Goal: Task Accomplishment & Management: Use online tool/utility

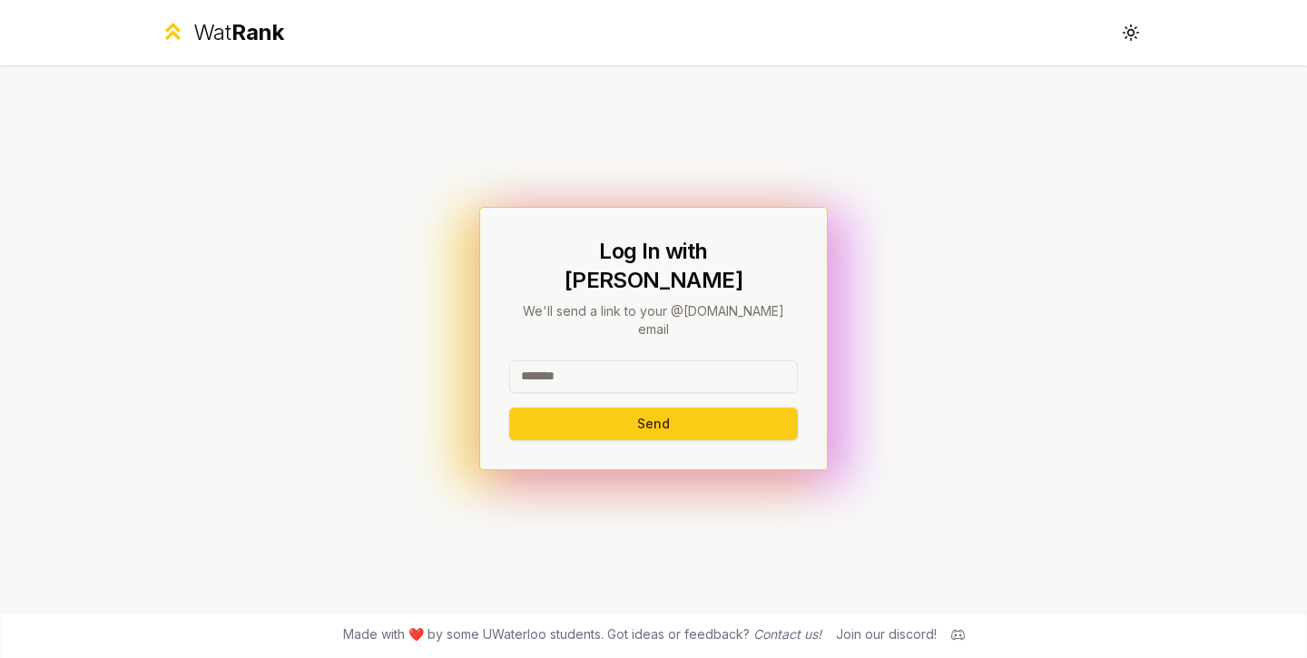
click at [614, 360] on input at bounding box center [653, 376] width 289 height 33
type input "**********"
click at [509, 408] on button "Send" at bounding box center [653, 424] width 289 height 33
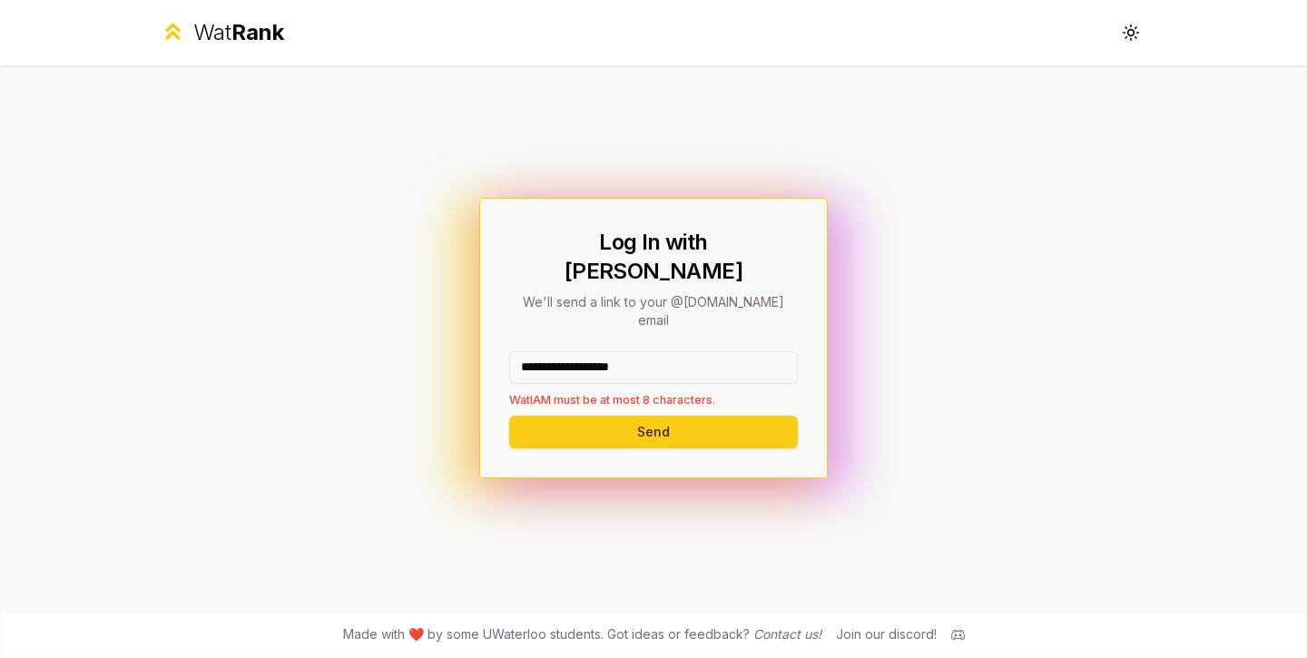
drag, startPoint x: 674, startPoint y: 346, endPoint x: 493, endPoint y: 327, distance: 182.5
click at [493, 327] on div "**********" at bounding box center [653, 338] width 349 height 280
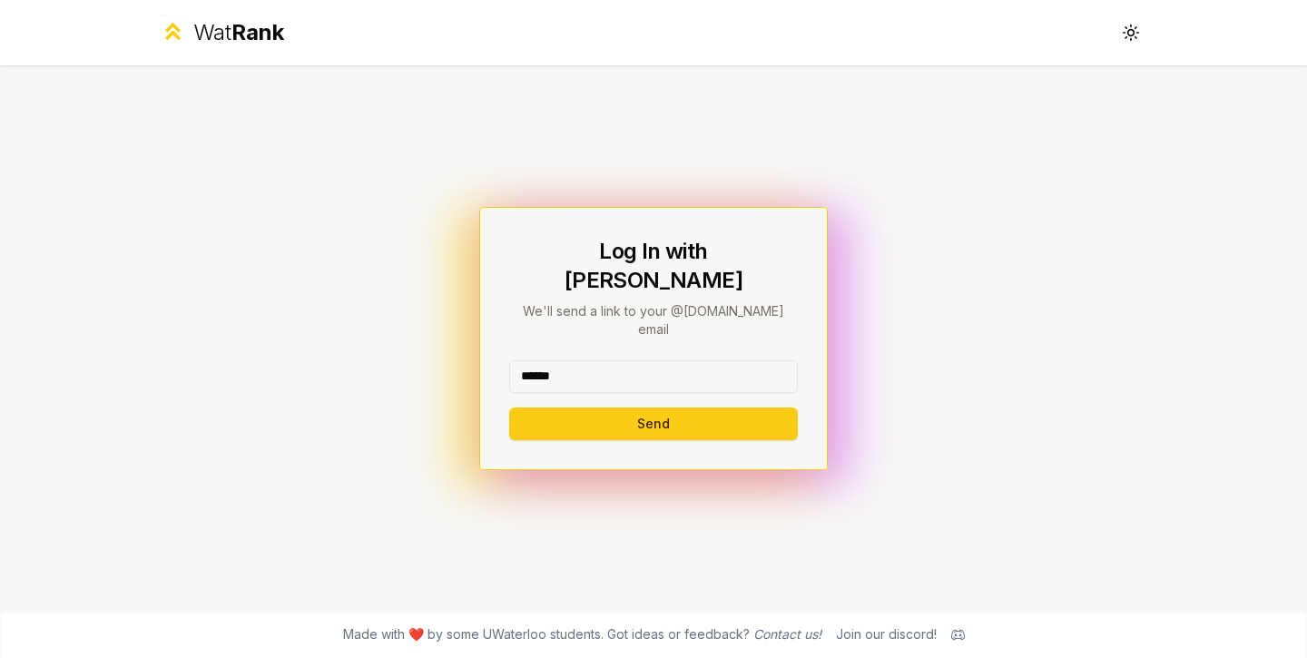
type input "******"
click at [509, 408] on button "Send" at bounding box center [653, 424] width 289 height 33
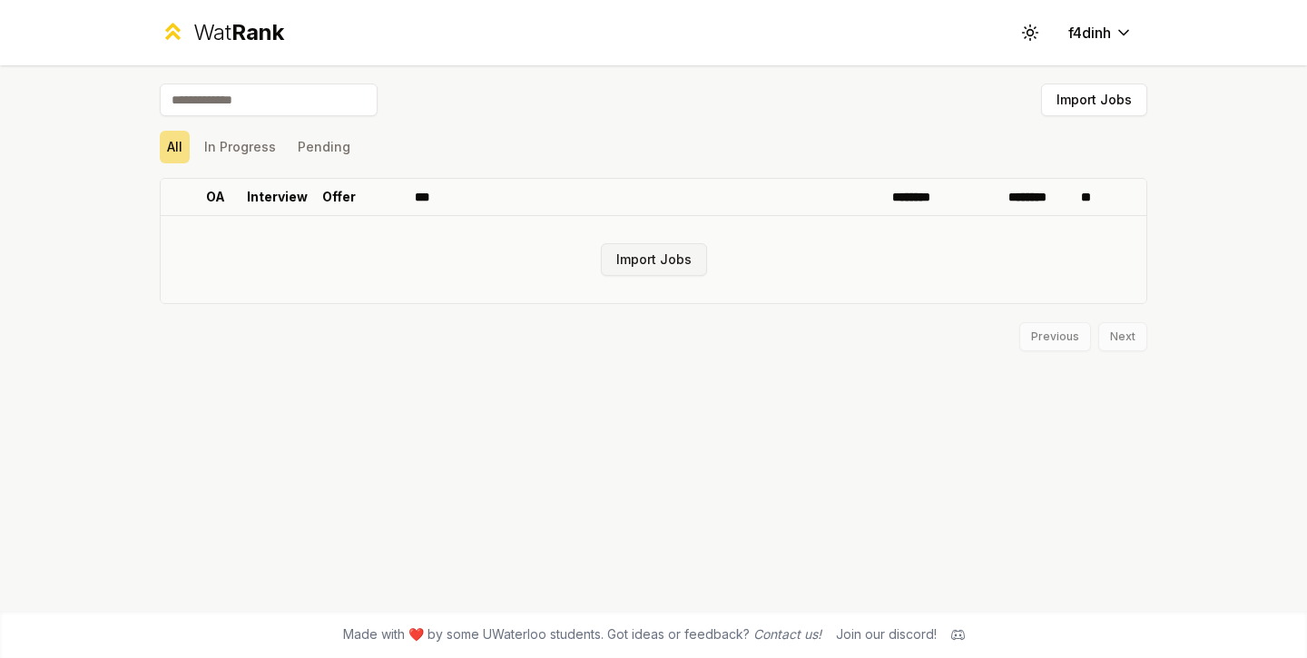
click at [678, 260] on button "Import Jobs" at bounding box center [654, 259] width 106 height 33
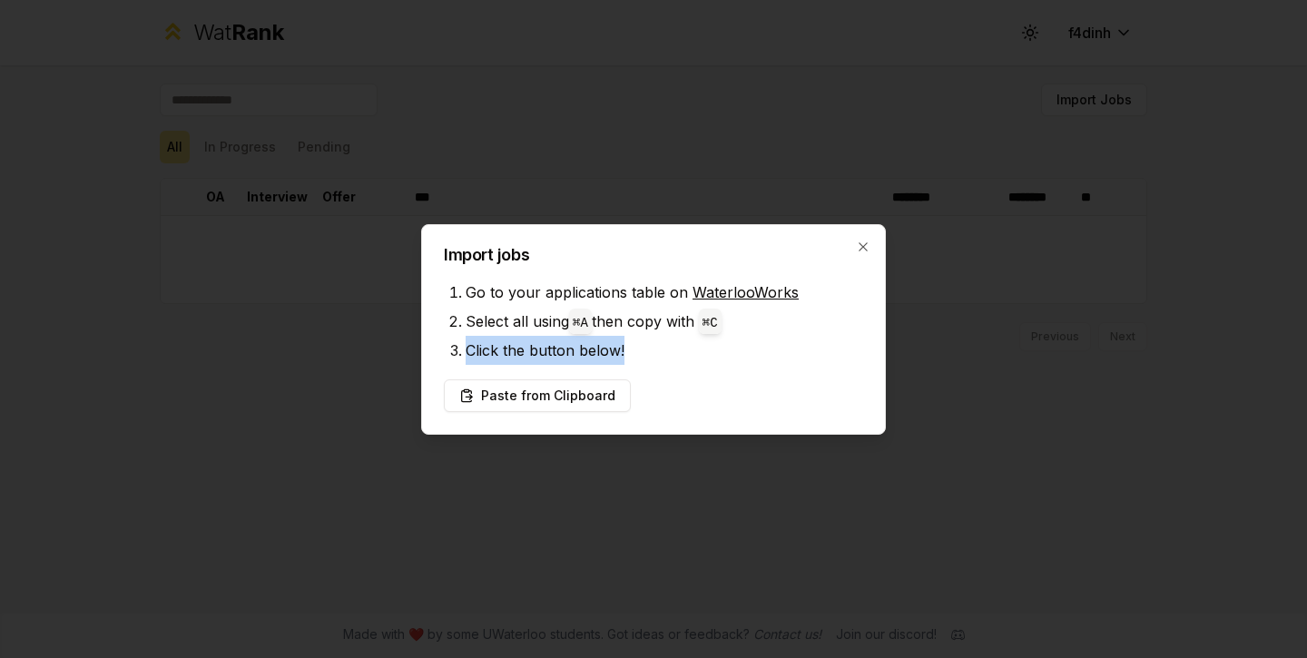
drag, startPoint x: 468, startPoint y: 352, endPoint x: 635, endPoint y: 357, distance: 167.1
click at [635, 357] on li "Click the button below!" at bounding box center [665, 350] width 398 height 29
click at [809, 284] on li "Go to your applications table on WaterlooWorks" at bounding box center [665, 292] width 398 height 29
click at [863, 246] on icon "button" at bounding box center [863, 246] width 8 height 8
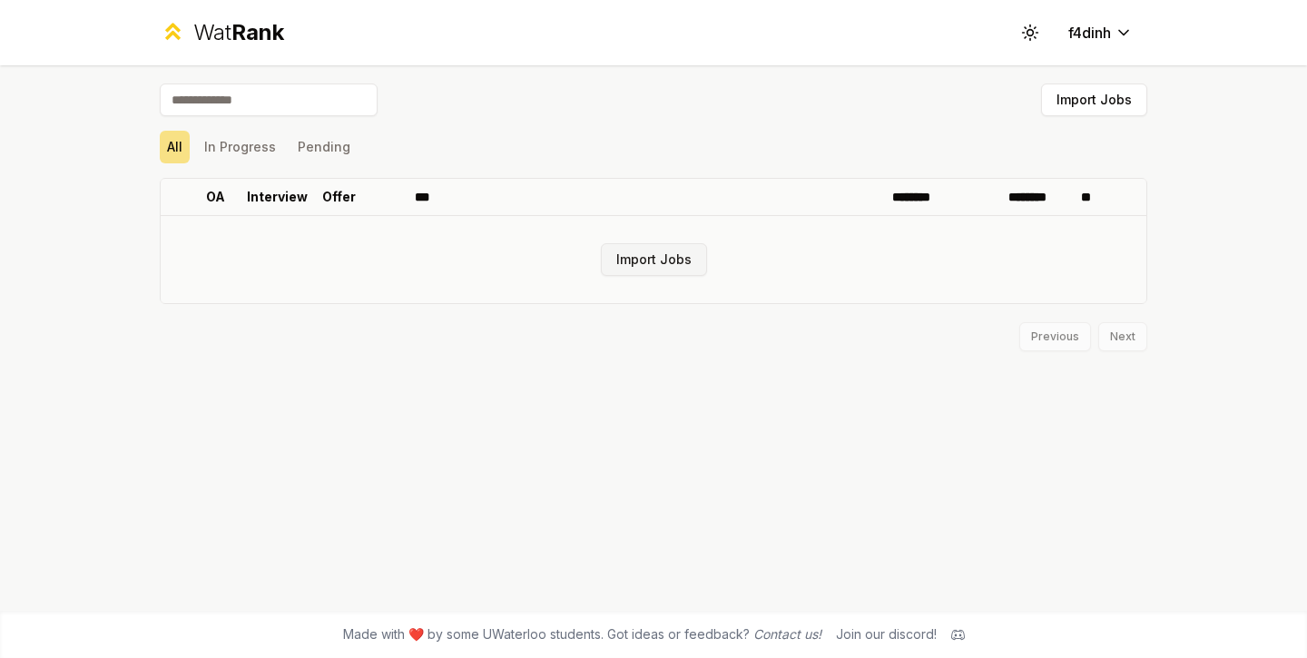
click at [659, 269] on button "Import Jobs" at bounding box center [654, 259] width 106 height 33
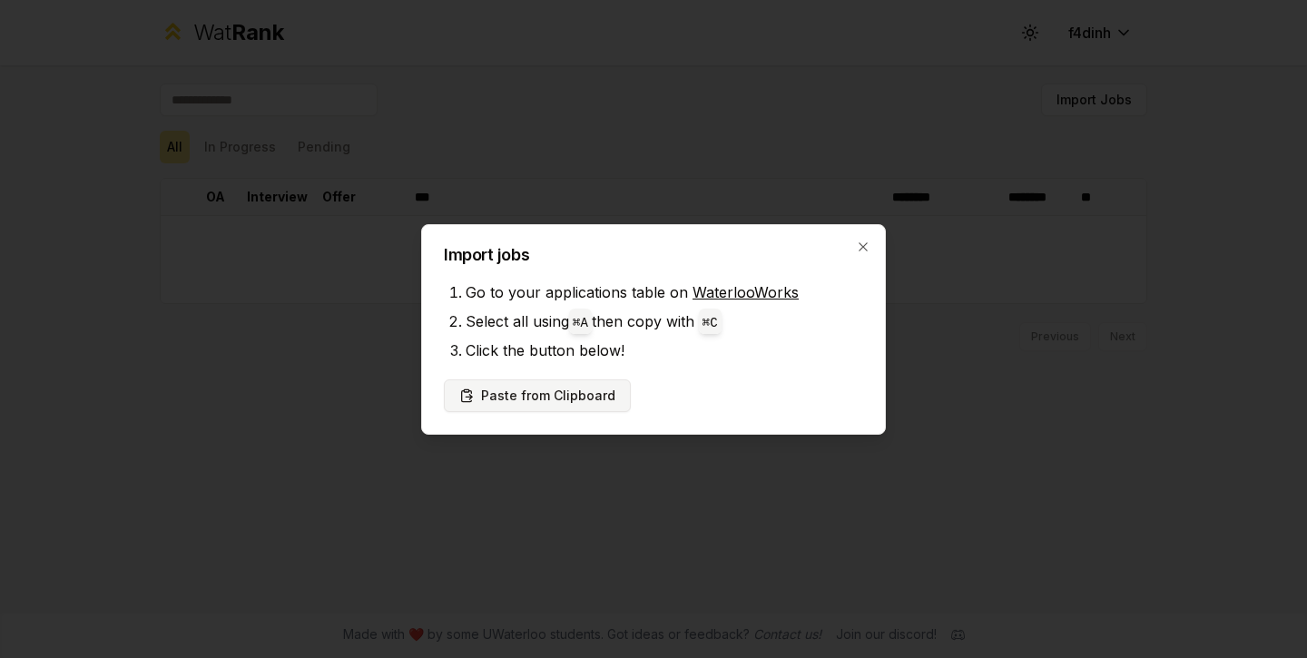
click at [513, 398] on button "Paste from Clipboard" at bounding box center [537, 395] width 187 height 33
click at [597, 400] on button "Paste from Clipboard" at bounding box center [537, 395] width 187 height 33
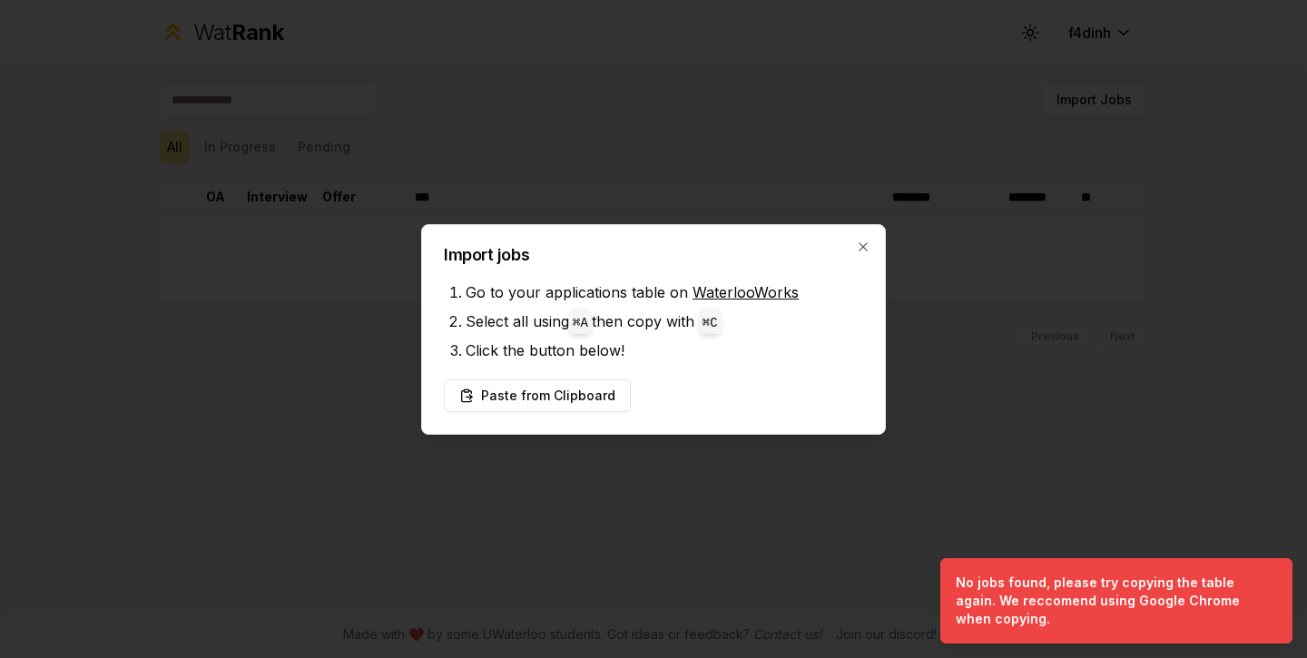
click at [755, 337] on li "Click the button below!" at bounding box center [665, 350] width 398 height 29
click at [859, 248] on icon "button" at bounding box center [863, 247] width 15 height 15
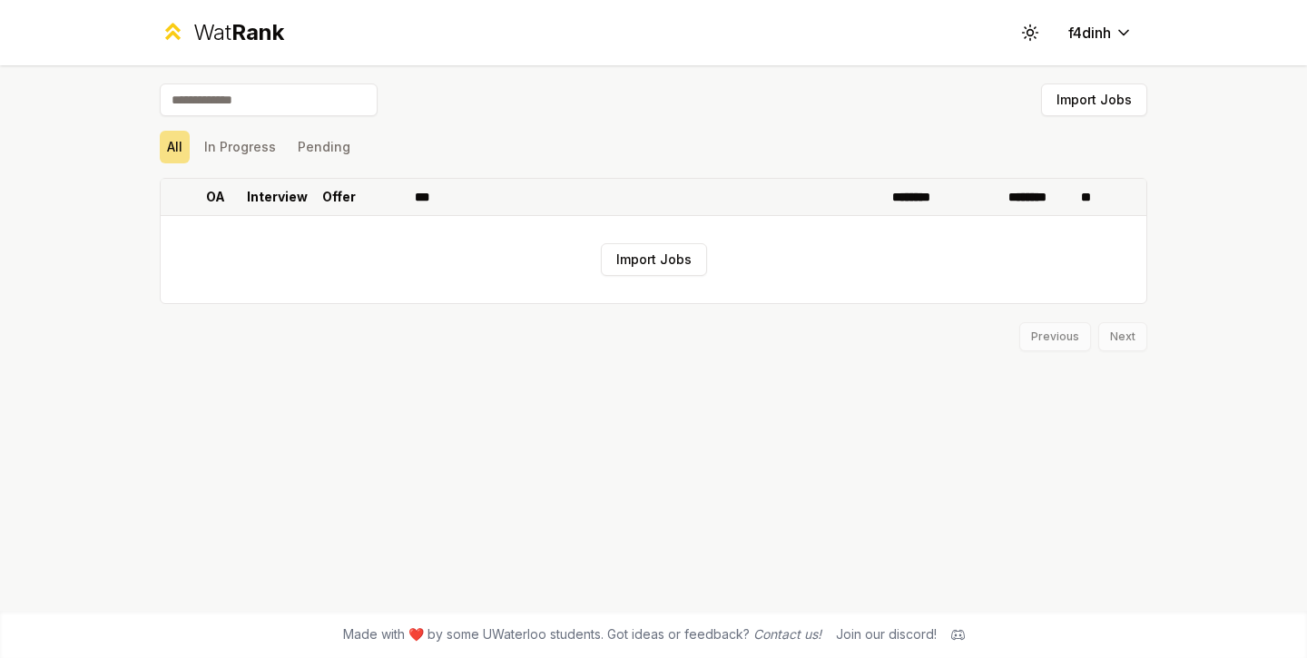
click at [221, 198] on p "OA" at bounding box center [215, 197] width 19 height 18
click at [214, 200] on p "OA" at bounding box center [206, 197] width 19 height 18
